Goal: Task Accomplishment & Management: Use online tool/utility

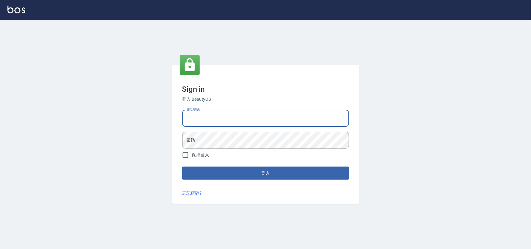
click at [202, 122] on input "電話號碼" at bounding box center [265, 118] width 167 height 17
type input "0985335300"
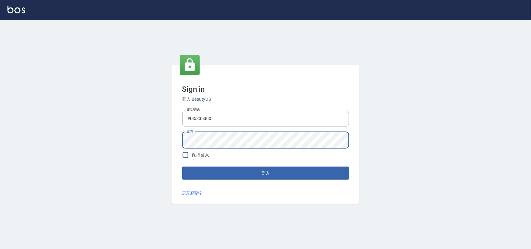
click at [182, 167] on button "登入" at bounding box center [265, 173] width 167 height 13
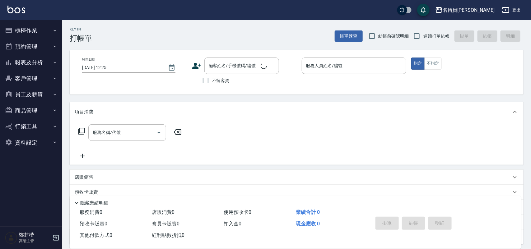
drag, startPoint x: 368, startPoint y: 14, endPoint x: 351, endPoint y: 14, distance: 17.7
click at [351, 14] on div "名留員[PERSON_NAME]出" at bounding box center [265, 10] width 531 height 20
click at [442, 7] on icon "button" at bounding box center [438, 9] width 7 height 7
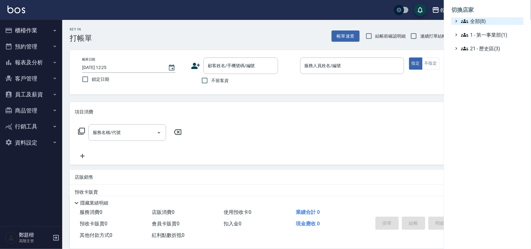
click at [465, 24] on icon at bounding box center [464, 20] width 7 height 7
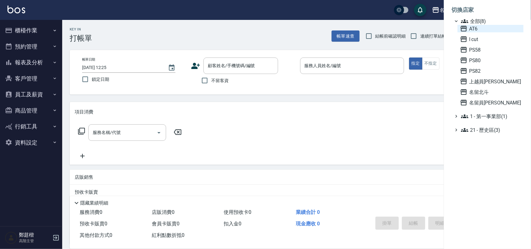
click at [469, 29] on span "AT6" at bounding box center [490, 28] width 61 height 7
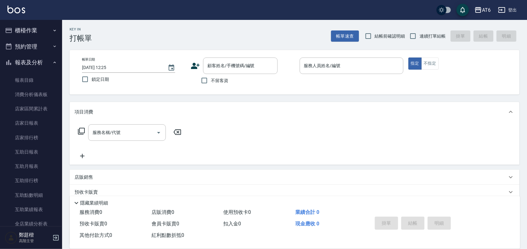
click at [48, 123] on link "店家日報表" at bounding box center [30, 123] width 57 height 14
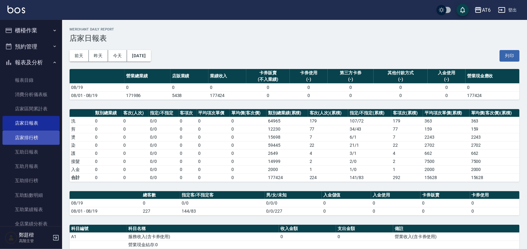
click at [43, 134] on link "店家排行榜" at bounding box center [30, 138] width 57 height 14
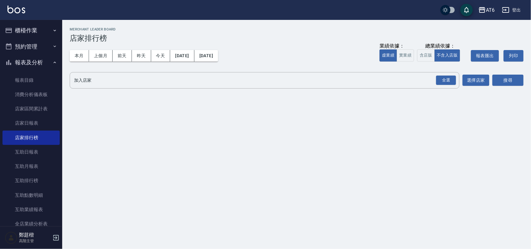
drag, startPoint x: 312, startPoint y: 35, endPoint x: 293, endPoint y: 32, distance: 19.5
click at [293, 32] on div "Merchant Leader Board 店家排行榜" at bounding box center [297, 34] width 454 height 15
click at [442, 78] on div "全選" at bounding box center [446, 81] width 20 height 10
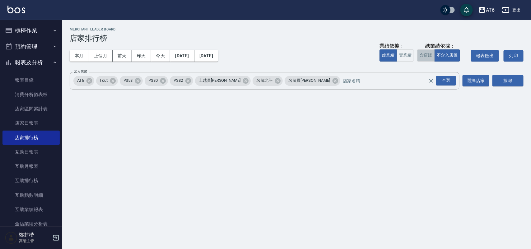
click at [418, 54] on button "含店販" at bounding box center [425, 55] width 17 height 12
click at [511, 77] on button "搜尋" at bounding box center [507, 81] width 31 height 12
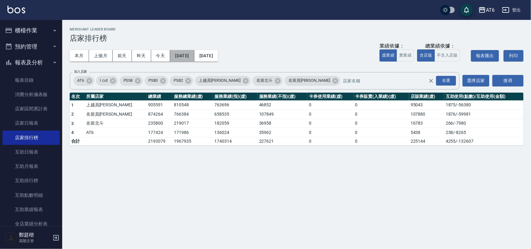
click at [194, 53] on button "[DATE]" at bounding box center [182, 56] width 24 height 12
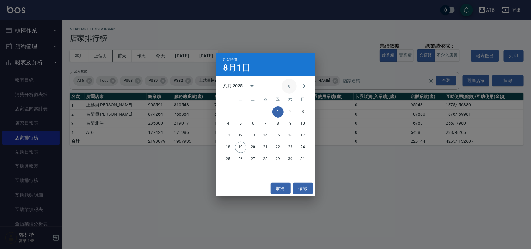
click at [289, 85] on icon "Previous month" at bounding box center [289, 86] width 2 height 4
click at [242, 110] on button "1" at bounding box center [240, 111] width 11 height 11
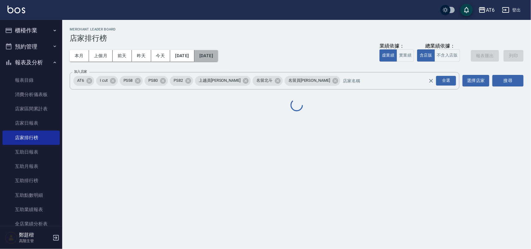
click at [218, 58] on button "[DATE]" at bounding box center [206, 56] width 24 height 12
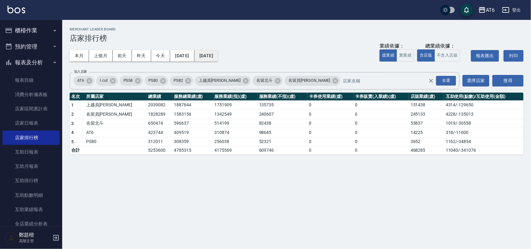
click at [210, 53] on button "[DATE]" at bounding box center [206, 56] width 24 height 12
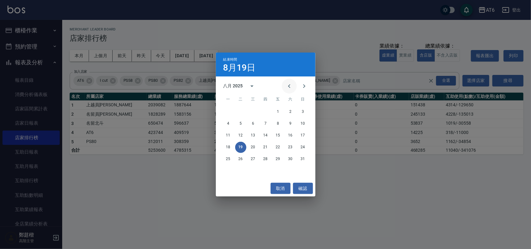
click at [289, 86] on icon "Previous month" at bounding box center [289, 86] width 2 height 4
click at [286, 132] on button "19" at bounding box center [290, 135] width 11 height 11
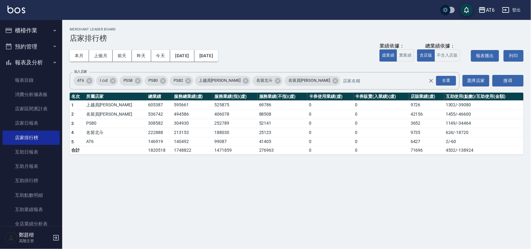
drag, startPoint x: 284, startPoint y: 34, endPoint x: 268, endPoint y: 28, distance: 17.2
click at [268, 28] on h2 "Merchant Leader Board" at bounding box center [297, 29] width 454 height 4
drag, startPoint x: 282, startPoint y: 31, endPoint x: 270, endPoint y: 29, distance: 12.1
click at [270, 29] on h2 "Merchant Leader Board" at bounding box center [297, 29] width 454 height 4
drag, startPoint x: 282, startPoint y: 29, endPoint x: 274, endPoint y: 27, distance: 7.3
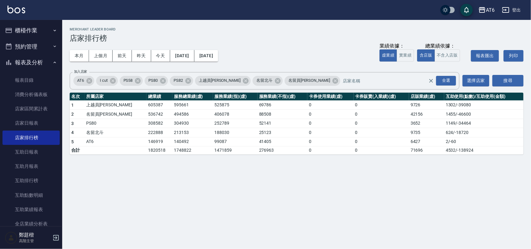
click at [274, 27] on h2 "Merchant Leader Board" at bounding box center [297, 29] width 454 height 4
drag, startPoint x: 274, startPoint y: 27, endPoint x: 263, endPoint y: 25, distance: 12.0
click at [263, 25] on div "AT6 [DATE] - [DATE] 店家排行榜 列印時間： [DATE][PHONE_NUMBER]:26 Merchant Leader Board 店…" at bounding box center [296, 91] width 468 height 142
drag, startPoint x: 263, startPoint y: 25, endPoint x: 242, endPoint y: 26, distance: 21.2
click at [242, 26] on div "AT6 [DATE] - [DATE] 店家排行榜 列印時間： [DATE][PHONE_NUMBER]:26 Merchant Leader Board 店…" at bounding box center [296, 91] width 468 height 142
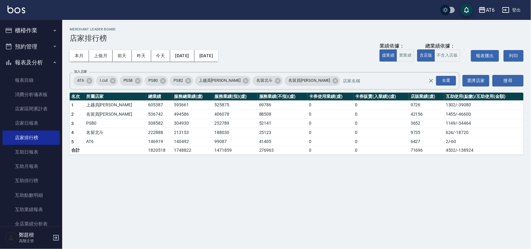
drag, startPoint x: 266, startPoint y: 25, endPoint x: 249, endPoint y: 27, distance: 17.5
click at [248, 27] on div "AT6 [DATE] - [DATE] 店家排行榜 列印時間： [DATE][PHONE_NUMBER]:26 Merchant Leader Board 店…" at bounding box center [296, 91] width 468 height 142
click at [255, 27] on div "AT6 [DATE] - [DATE] 店家排行榜 列印時間： [DATE][PHONE_NUMBER]:26 Merchant Leader Board 店…" at bounding box center [296, 91] width 468 height 142
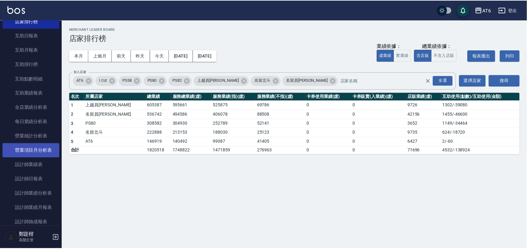
scroll to position [155, 0]
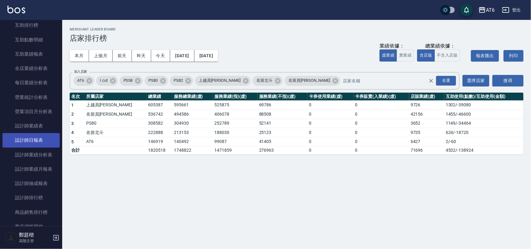
click at [43, 142] on link "設計師日報表" at bounding box center [30, 140] width 57 height 14
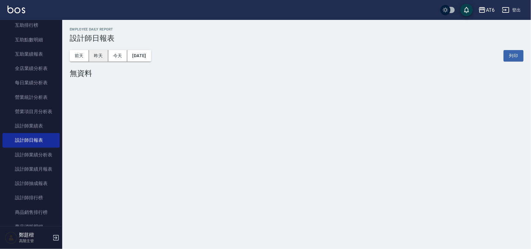
click at [99, 58] on button "昨天" at bounding box center [98, 56] width 19 height 12
click at [81, 57] on button "前天" at bounding box center [79, 56] width 19 height 12
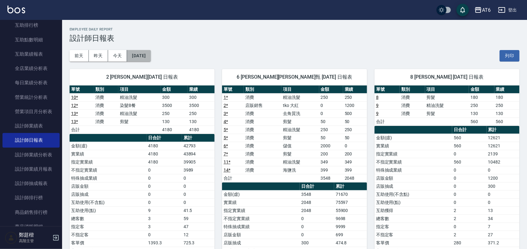
click at [151, 55] on button "[DATE]" at bounding box center [139, 56] width 24 height 12
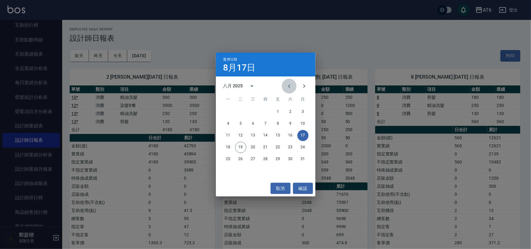
click at [288, 81] on button "Previous month" at bounding box center [289, 86] width 15 height 15
click at [264, 135] on button "17" at bounding box center [265, 135] width 11 height 11
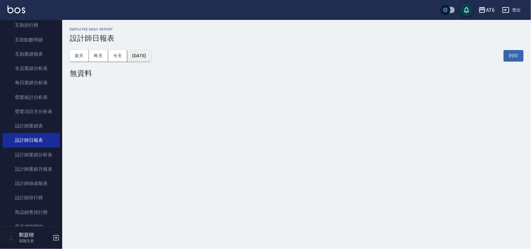
click at [150, 55] on button "[DATE]" at bounding box center [139, 56] width 24 height 12
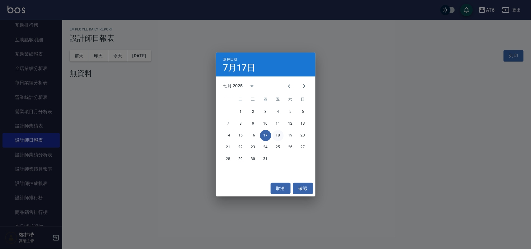
click at [277, 135] on button "18" at bounding box center [277, 135] width 11 height 11
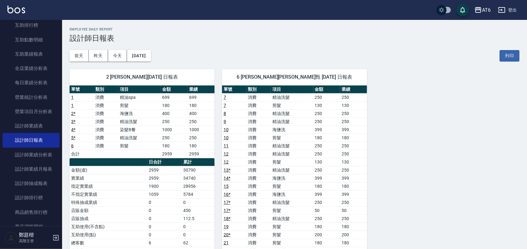
drag, startPoint x: 232, startPoint y: 29, endPoint x: 214, endPoint y: 28, distance: 18.4
click at [215, 28] on h2 "Employee Daily Report" at bounding box center [295, 29] width 450 height 4
click at [79, 55] on button "前天" at bounding box center [79, 56] width 19 height 12
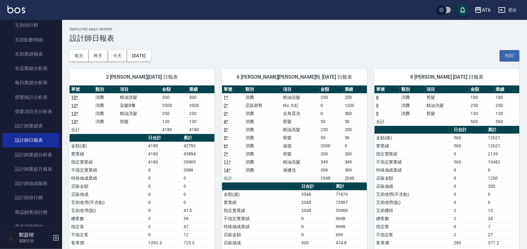
drag, startPoint x: 79, startPoint y: 54, endPoint x: 239, endPoint y: 45, distance: 161.0
click at [239, 45] on div "[DATE] [DATE] [DATE] [DATE] 列印" at bounding box center [295, 56] width 450 height 26
click at [138, 57] on button "[DATE]" at bounding box center [139, 56] width 24 height 12
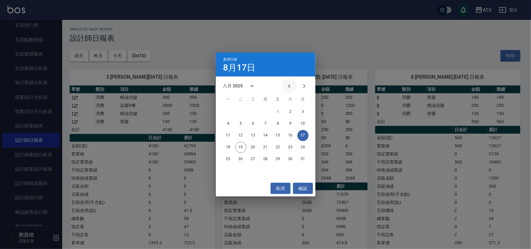
click at [287, 85] on icon "Previous month" at bounding box center [288, 85] width 7 height 7
click at [263, 135] on button "17" at bounding box center [265, 135] width 11 height 11
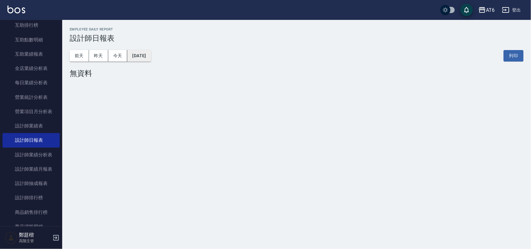
click at [151, 61] on button "[DATE]" at bounding box center [139, 56] width 24 height 12
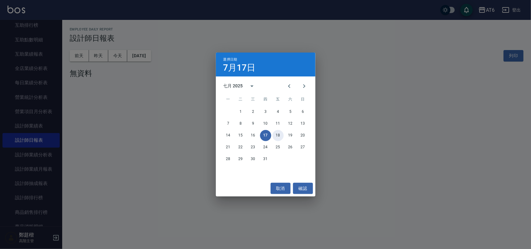
click at [274, 131] on button "18" at bounding box center [277, 135] width 11 height 11
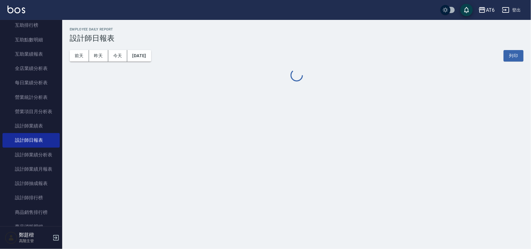
click at [274, 131] on div "AT6 [DATE] 設計師日報表 列印時間： [DATE][PHONE_NUMBER]:27 Employee Daily Report 設計師日報表 [D…" at bounding box center [265, 124] width 531 height 249
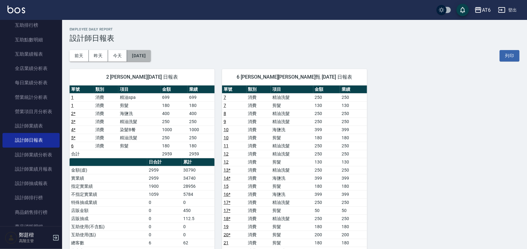
click at [149, 56] on button "[DATE]" at bounding box center [139, 56] width 24 height 12
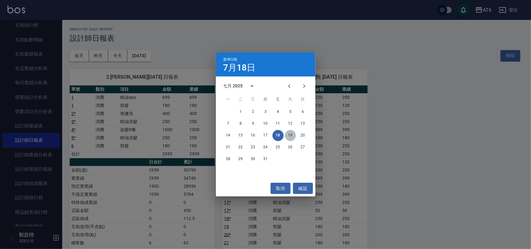
click at [290, 137] on button "19" at bounding box center [290, 135] width 11 height 11
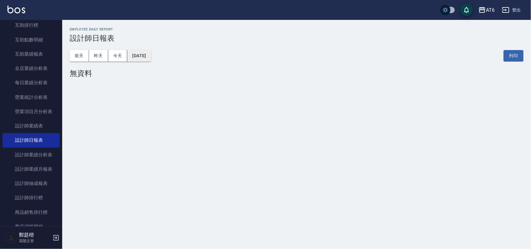
click at [151, 58] on button "[DATE]" at bounding box center [139, 56] width 24 height 12
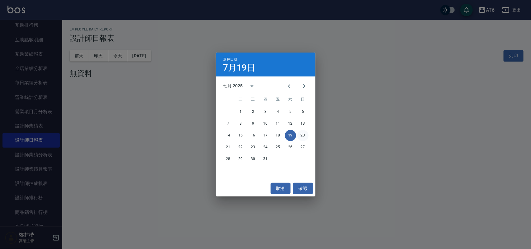
click at [304, 137] on button "20" at bounding box center [302, 135] width 11 height 11
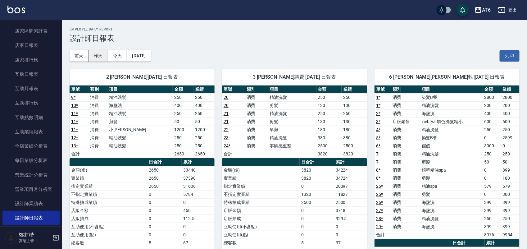
click at [90, 56] on button "昨天" at bounding box center [98, 56] width 19 height 12
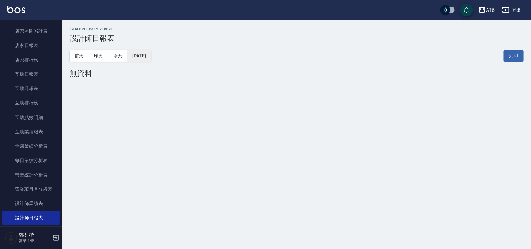
click at [145, 53] on button "[DATE]" at bounding box center [139, 56] width 24 height 12
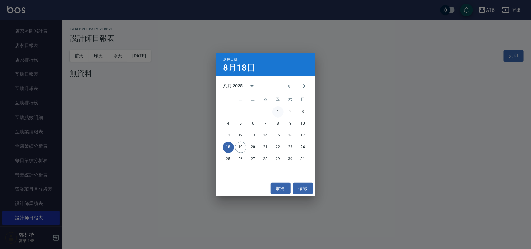
click at [280, 113] on button "1" at bounding box center [277, 111] width 11 height 11
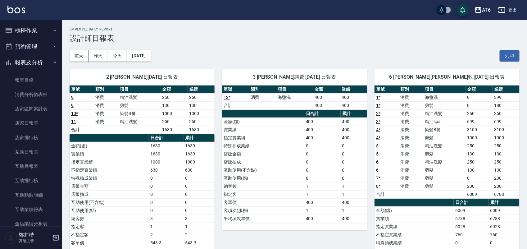
click at [42, 28] on button "櫃檯作業" at bounding box center [30, 30] width 57 height 16
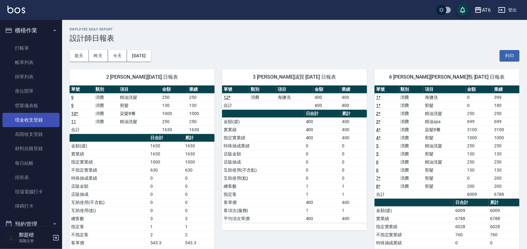
click at [38, 120] on link "現金收支登錄" at bounding box center [30, 120] width 57 height 14
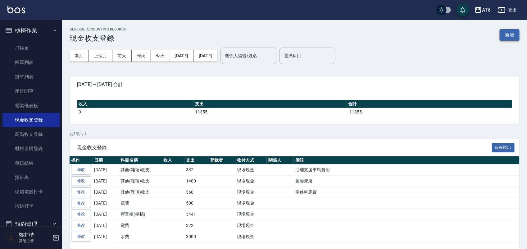
click at [515, 36] on button "新增" at bounding box center [510, 35] width 20 height 12
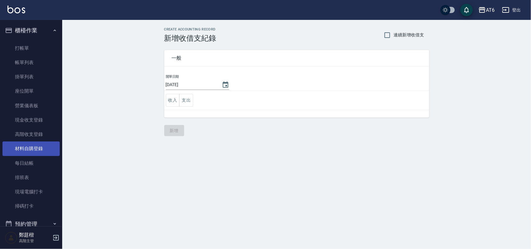
click at [44, 148] on link "材料自購登錄" at bounding box center [30, 148] width 57 height 14
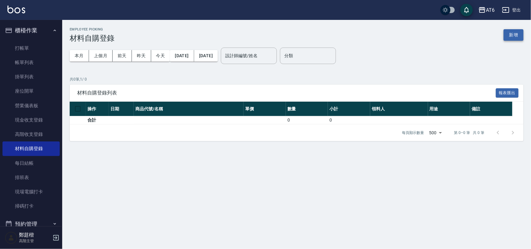
click at [517, 33] on button "新增" at bounding box center [513, 35] width 20 height 12
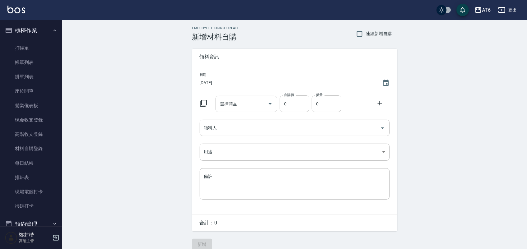
click at [260, 103] on input "選擇商品" at bounding box center [242, 104] width 47 height 11
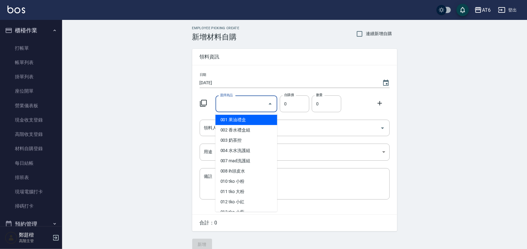
click at [433, 110] on div "Employee Picking Create 新增材料自購 連續新增自購 領料資訊 日期 [DATE] 選擇商品 選擇商品 自購價 0 自購價 數量 0 數…" at bounding box center [294, 138] width 465 height 236
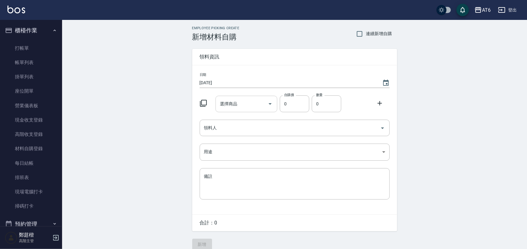
click at [270, 109] on div at bounding box center [269, 104] width 9 height 16
click at [272, 103] on icon "Open" at bounding box center [270, 103] width 7 height 7
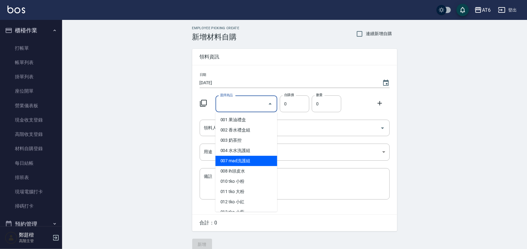
click at [264, 156] on li "007 mad洗護組" at bounding box center [247, 161] width 62 height 10
type input "mad洗護組"
type input "495"
type input "1"
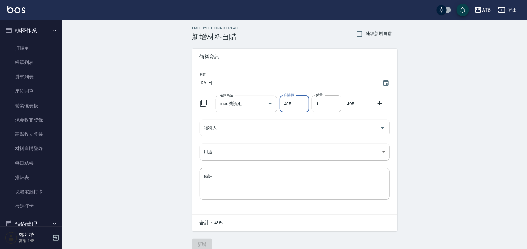
click at [284, 129] on input "領料人" at bounding box center [290, 127] width 175 height 11
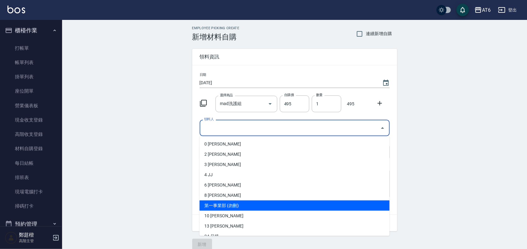
scroll to position [39, 0]
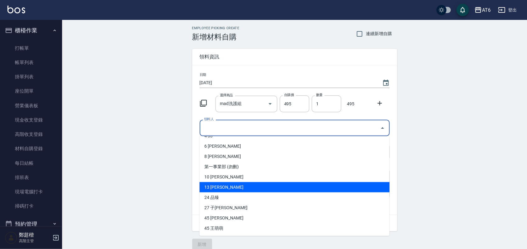
click at [273, 187] on li "13 [PERSON_NAME]" at bounding box center [295, 187] width 190 height 10
type input "蕭聖修"
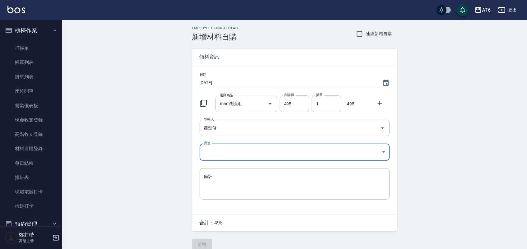
click at [246, 150] on body "AT6 登出 櫃檯作業 打帳單 帳單列表 掛單列表 座位開單 營業儀表板 現金收支登錄 高階收支登錄 材料自購登錄 每日結帳 排班表 現場電腦打卡 掃碼打卡 …" at bounding box center [263, 128] width 527 height 256
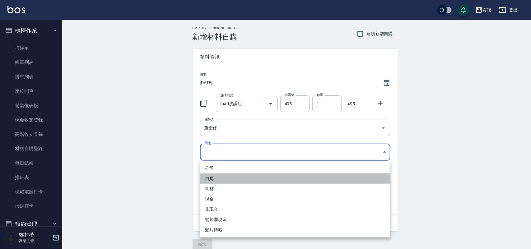
click at [238, 177] on li "自購" at bounding box center [295, 178] width 190 height 10
type input "自購"
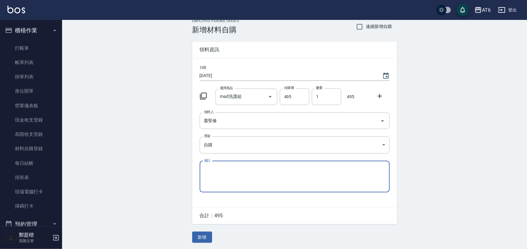
scroll to position [8, 0]
click at [205, 237] on button "新增" at bounding box center [202, 238] width 20 height 12
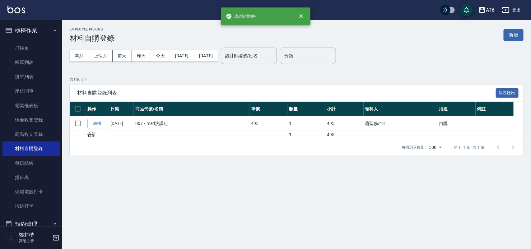
drag, startPoint x: 340, startPoint y: 13, endPoint x: 328, endPoint y: 12, distance: 12.0
click at [330, 12] on div "AT6 登出" at bounding box center [265, 10] width 531 height 20
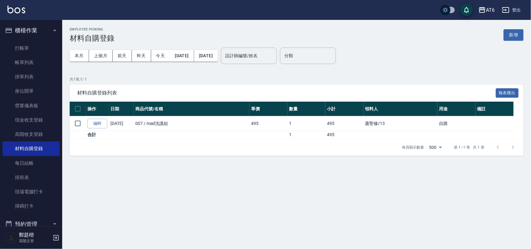
click at [31, 28] on button "櫃檯作業" at bounding box center [30, 30] width 57 height 16
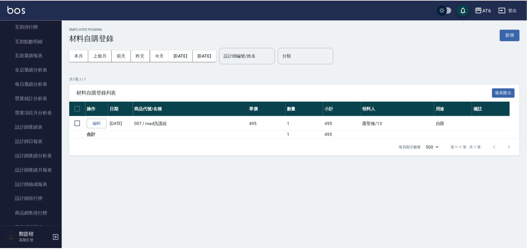
scroll to position [155, 0]
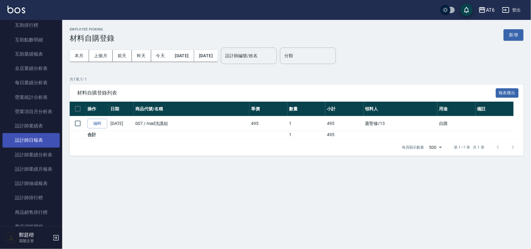
click at [39, 143] on link "設計師日報表" at bounding box center [30, 140] width 57 height 14
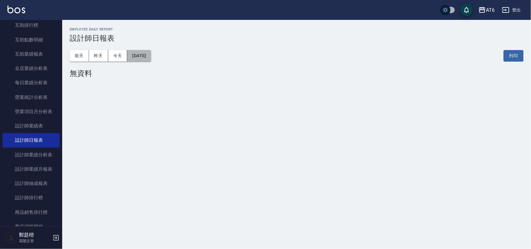
click at [141, 52] on button "[DATE]" at bounding box center [139, 56] width 24 height 12
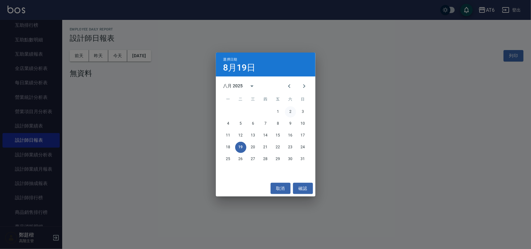
click at [288, 111] on button "2" at bounding box center [290, 111] width 11 height 11
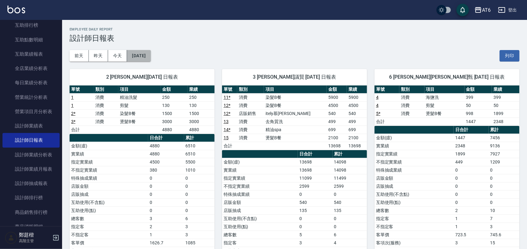
drag, startPoint x: 149, startPoint y: 57, endPoint x: 142, endPoint y: 55, distance: 7.7
click at [142, 55] on button "[DATE]" at bounding box center [139, 56] width 24 height 12
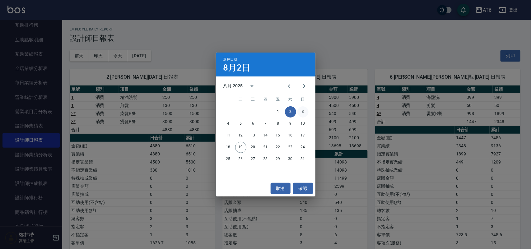
click at [300, 109] on button "3" at bounding box center [302, 111] width 11 height 11
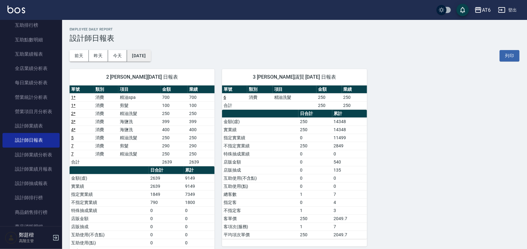
click at [151, 52] on button "[DATE]" at bounding box center [139, 56] width 24 height 12
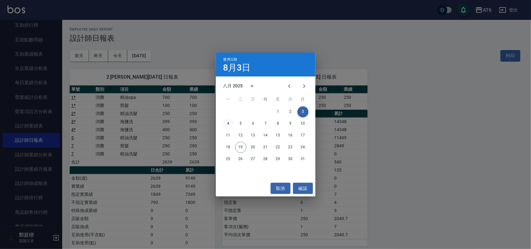
click at [231, 123] on button "4" at bounding box center [228, 123] width 11 height 11
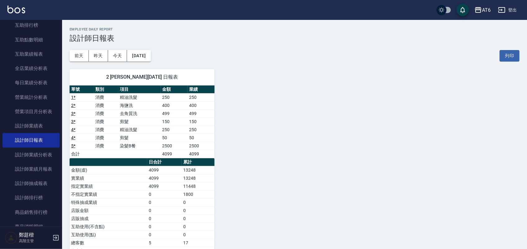
drag, startPoint x: 267, startPoint y: 41, endPoint x: 246, endPoint y: 38, distance: 21.7
click at [246, 38] on h3 "設計師日報表" at bounding box center [295, 38] width 450 height 9
click at [151, 53] on button "[DATE]" at bounding box center [139, 56] width 24 height 12
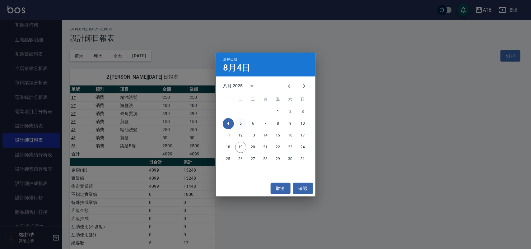
click at [239, 123] on button "5" at bounding box center [240, 123] width 11 height 11
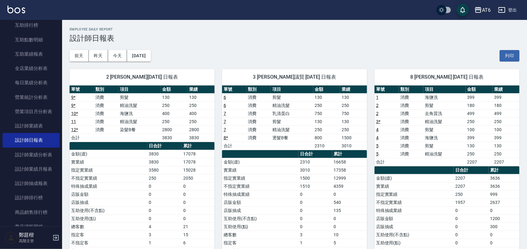
drag, startPoint x: 231, startPoint y: 36, endPoint x: 218, endPoint y: 36, distance: 12.8
click at [218, 36] on h3 "設計師日報表" at bounding box center [295, 38] width 450 height 9
click at [148, 52] on button "[DATE]" at bounding box center [139, 56] width 24 height 12
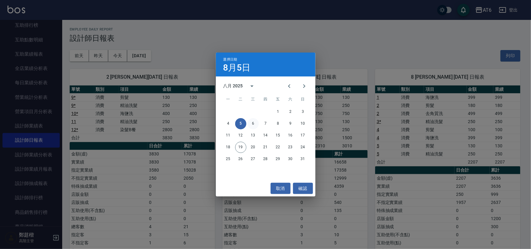
click at [251, 123] on button "6" at bounding box center [252, 123] width 11 height 11
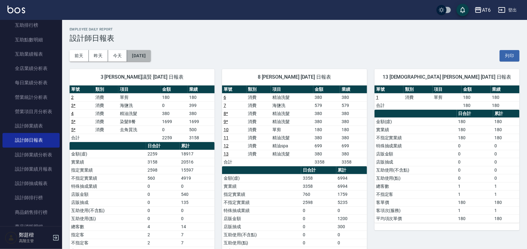
click at [151, 50] on button "[DATE]" at bounding box center [139, 56] width 24 height 12
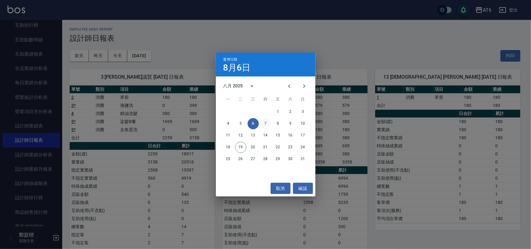
click at [265, 127] on button "7" at bounding box center [265, 123] width 11 height 11
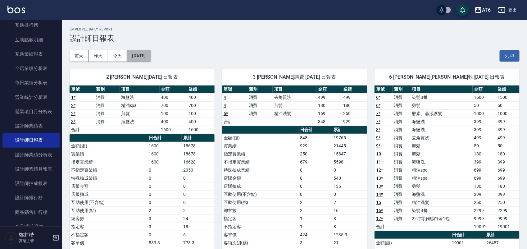
click at [151, 55] on button "[DATE]" at bounding box center [139, 56] width 24 height 12
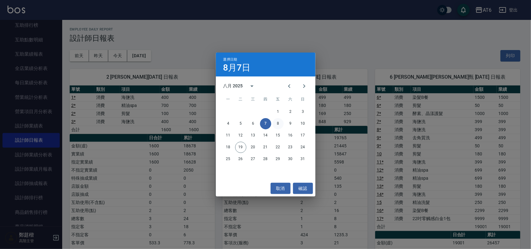
click at [278, 125] on button "8" at bounding box center [277, 123] width 11 height 11
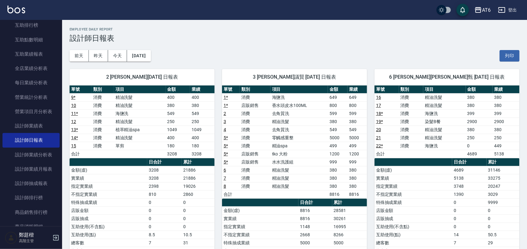
click at [148, 49] on div "[DATE] [DATE] [DATE] [DATE] 列印" at bounding box center [295, 56] width 450 height 26
click at [149, 52] on button "[DATE]" at bounding box center [139, 56] width 24 height 12
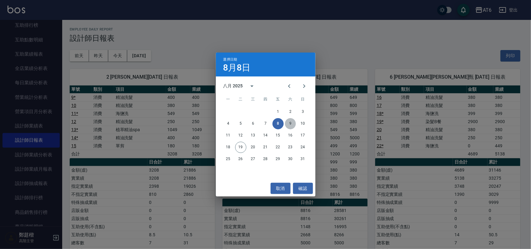
click at [294, 125] on button "9" at bounding box center [290, 123] width 11 height 11
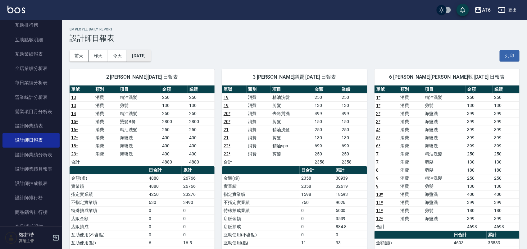
click at [150, 55] on button "[DATE]" at bounding box center [139, 56] width 24 height 12
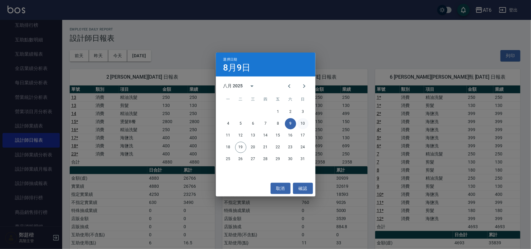
click at [304, 123] on button "10" at bounding box center [302, 123] width 11 height 11
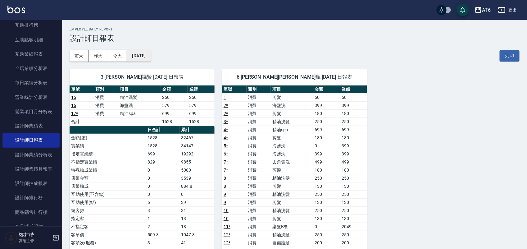
click at [144, 54] on button "[DATE]" at bounding box center [139, 56] width 24 height 12
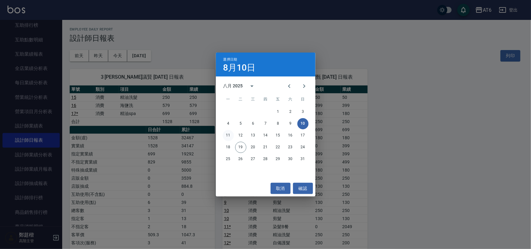
click at [231, 131] on button "11" at bounding box center [228, 135] width 11 height 11
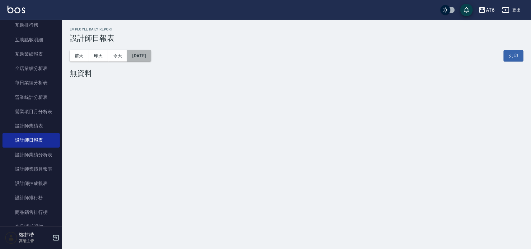
click at [148, 55] on button "[DATE]" at bounding box center [139, 56] width 24 height 12
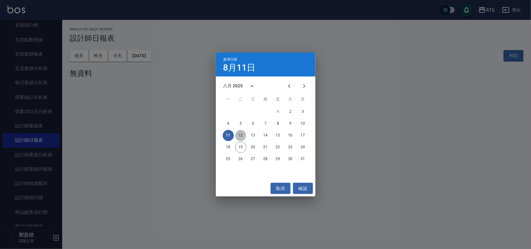
click at [240, 132] on button "12" at bounding box center [240, 135] width 11 height 11
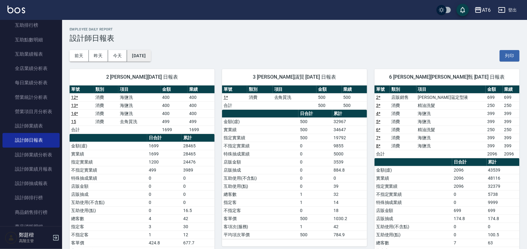
click at [148, 53] on button "[DATE]" at bounding box center [139, 56] width 24 height 12
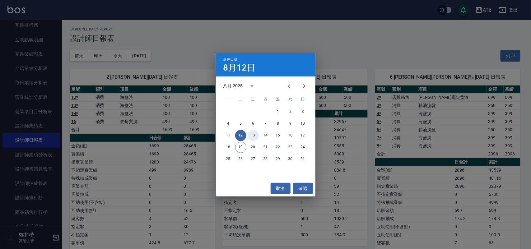
click at [253, 136] on button "13" at bounding box center [252, 135] width 11 height 11
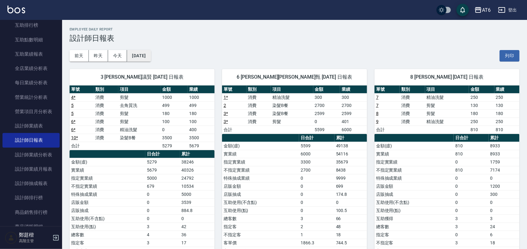
click at [144, 54] on button "[DATE]" at bounding box center [139, 56] width 24 height 12
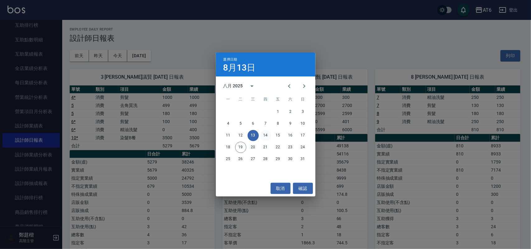
click at [268, 137] on button "14" at bounding box center [265, 135] width 11 height 11
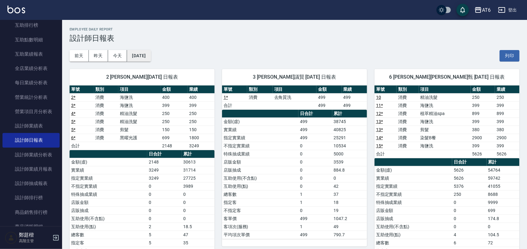
click at [147, 50] on button "[DATE]" at bounding box center [139, 56] width 24 height 12
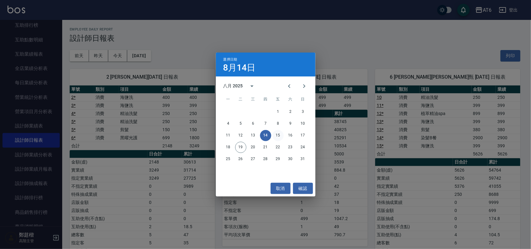
click at [279, 137] on button "15" at bounding box center [277, 135] width 11 height 11
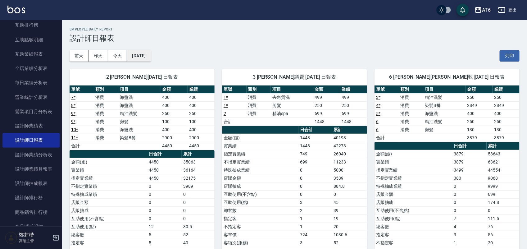
click at [139, 61] on button "[DATE]" at bounding box center [139, 56] width 24 height 12
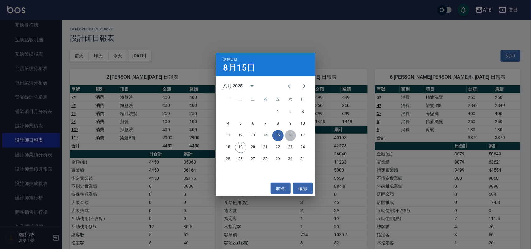
click at [289, 136] on button "16" at bounding box center [290, 135] width 11 height 11
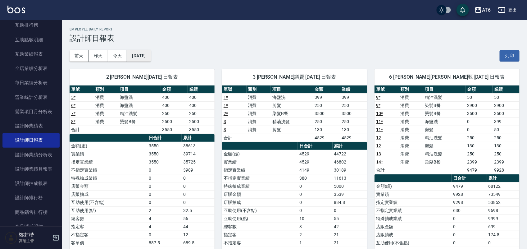
click at [148, 53] on button "[DATE]" at bounding box center [139, 56] width 24 height 12
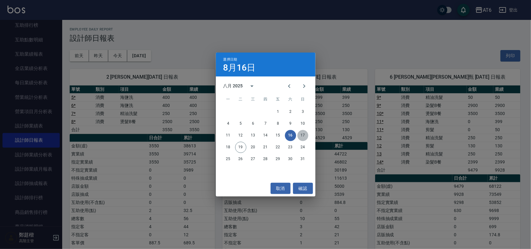
click at [299, 134] on button "17" at bounding box center [302, 135] width 11 height 11
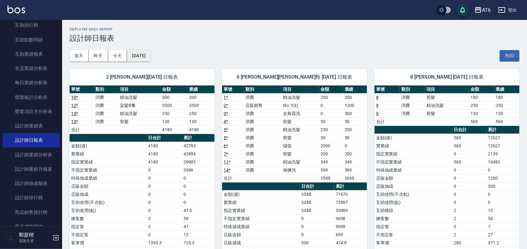
click at [151, 57] on button "[DATE]" at bounding box center [139, 56] width 24 height 12
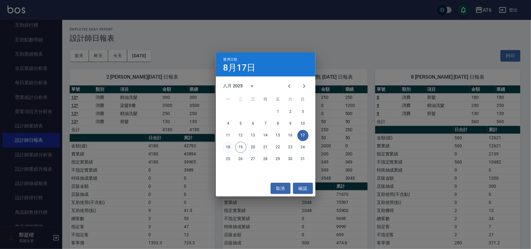
click at [226, 145] on button "18" at bounding box center [228, 147] width 11 height 11
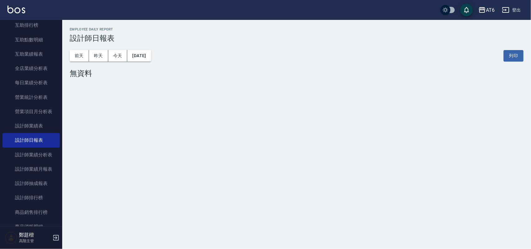
click at [22, 7] on img at bounding box center [16, 10] width 18 height 8
